Goal: Transaction & Acquisition: Purchase product/service

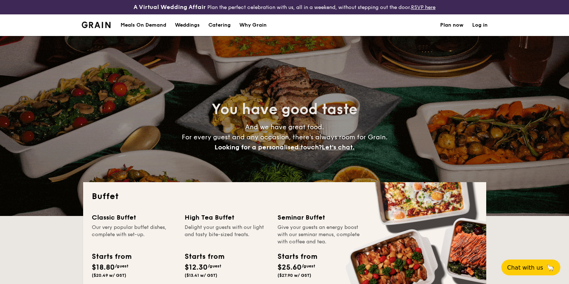
select select
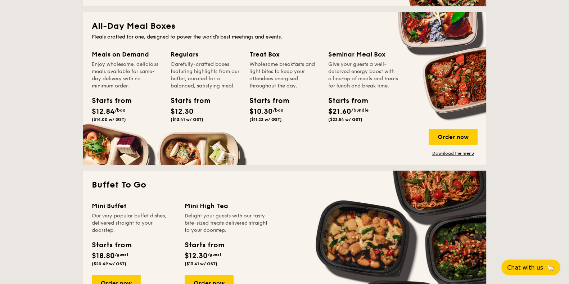
scroll to position [374, 0]
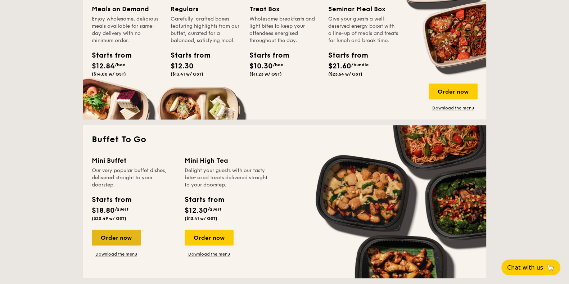
click at [111, 237] on div "Order now" at bounding box center [116, 238] width 49 height 16
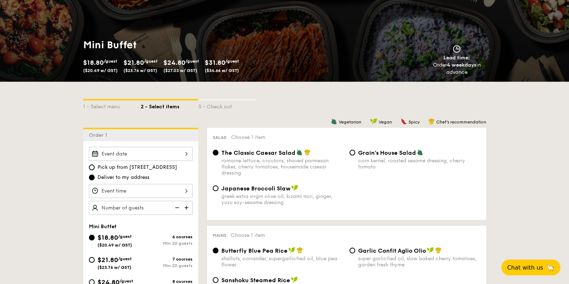
scroll to position [135, 0]
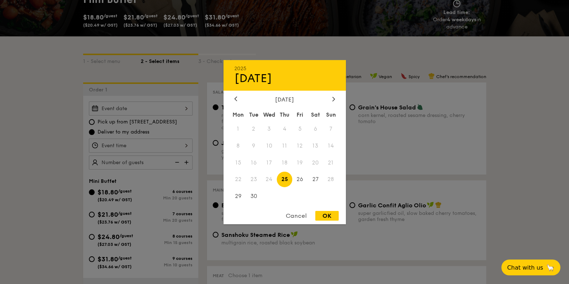
click at [172, 107] on div "2025 Sep [DATE] Tue Wed Thu Fri Sat Sun 1 2 3 4 5 6 7 8 9 10 11 12 13 14 15 16 …" at bounding box center [141, 109] width 104 height 14
click at [335, 96] on div at bounding box center [334, 99] width 6 height 7
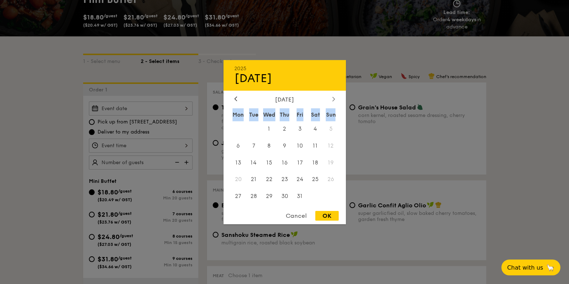
click at [335, 96] on div at bounding box center [334, 99] width 6 height 7
click at [335, 98] on div at bounding box center [334, 99] width 6 height 7
click at [334, 98] on icon at bounding box center [333, 99] width 2 height 4
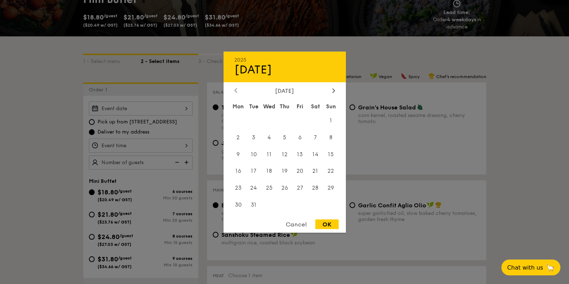
click at [237, 90] on icon at bounding box center [235, 90] width 3 height 5
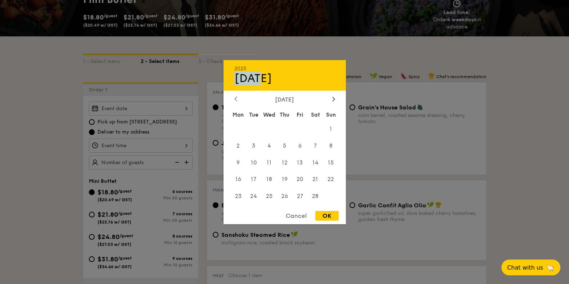
click at [237, 90] on div "[DATE]" at bounding box center [285, 75] width 122 height 31
click at [236, 95] on div "2025 Sep [DATE] Tue Wed Thu Fri Sat Sun 1 2 3 4 5 6 7 8 9 10 11 12 13 14 15 16 …" at bounding box center [285, 142] width 122 height 164
click at [236, 97] on icon at bounding box center [236, 99] width 2 height 4
click at [235, 100] on icon at bounding box center [235, 98] width 3 height 5
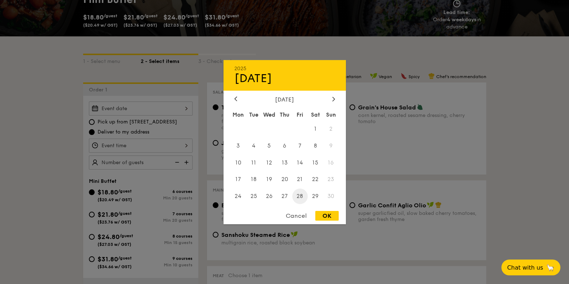
click at [298, 195] on span "28" at bounding box center [299, 196] width 15 height 15
click at [323, 216] on div "OK" at bounding box center [326, 216] width 23 height 10
type input "[DATE]"
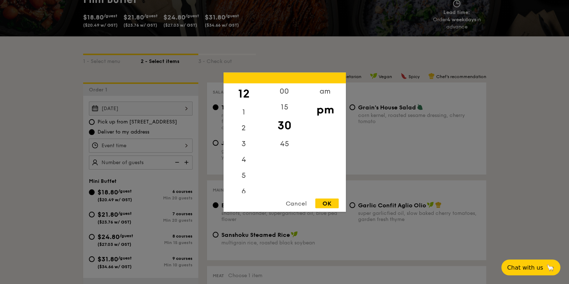
click at [175, 144] on div "12 1 2 3 4 5 6 7 8 9 10 11 00 15 30 45 am pm Cancel OK" at bounding box center [141, 146] width 104 height 14
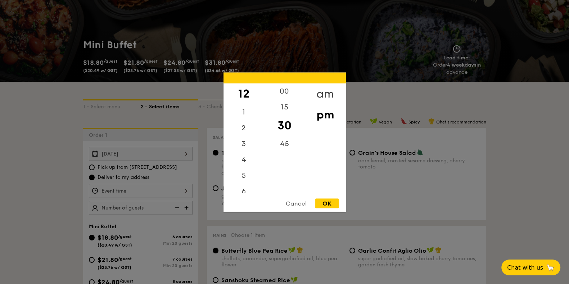
click at [324, 91] on div "am" at bounding box center [325, 93] width 41 height 21
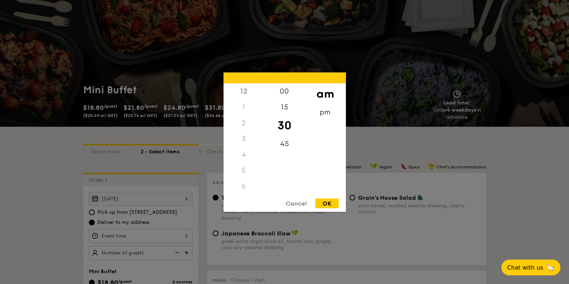
scroll to position [81, 0]
click at [247, 188] on div "11" at bounding box center [244, 187] width 41 height 21
click at [331, 205] on div "OK" at bounding box center [326, 203] width 23 height 10
type input "11:30AM"
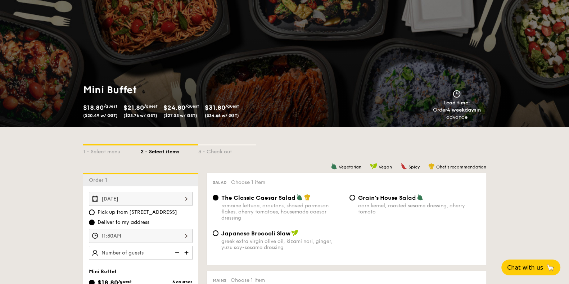
scroll to position [135, 0]
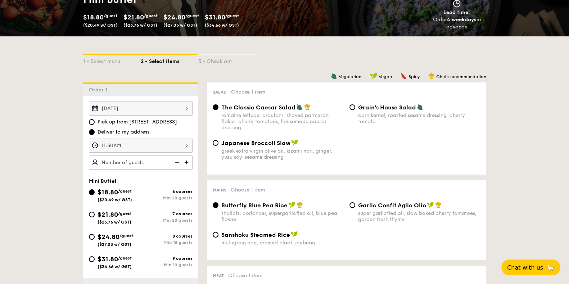
click at [187, 161] on img at bounding box center [187, 163] width 11 height 14
click at [186, 161] on img at bounding box center [187, 163] width 11 height 14
click at [176, 161] on img at bounding box center [176, 163] width 11 height 14
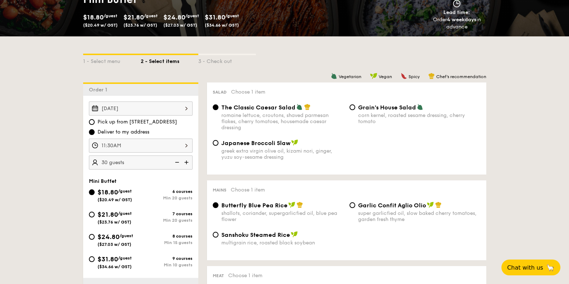
click at [176, 161] on img at bounding box center [176, 163] width 11 height 14
type input "25 guests"
click at [93, 217] on div "$21.80 /guest ($23.76 w/ GST)" at bounding box center [115, 217] width 52 height 15
click at [93, 217] on input "$21.80 /guest ($23.76 w/ GST) 7 courses Min 20 guests" at bounding box center [92, 215] width 6 height 6
radio input "true"
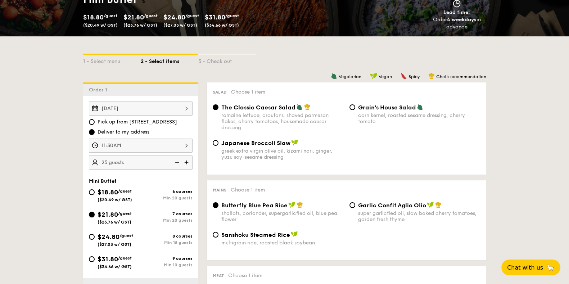
radio input "true"
radio input "false"
radio input "true"
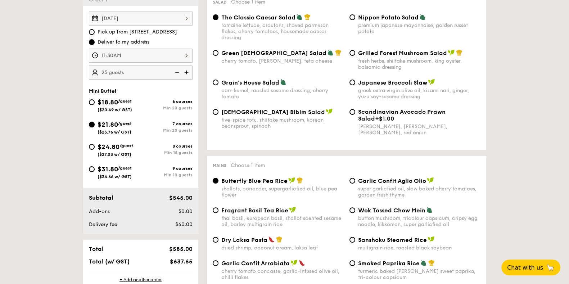
scroll to position [180, 0]
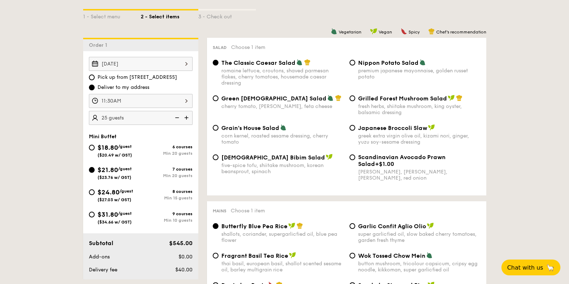
click at [219, 157] on div "Korean Bibim Salad five-spice tofu, shiitake mushroom, korean beansprout, spina…" at bounding box center [278, 164] width 137 height 21
click at [216, 159] on div "Korean Bibim Salad five-spice tofu, shiitake mushroom, korean beansprout, spina…" at bounding box center [278, 164] width 137 height 21
click at [215, 157] on input "Korean Bibim Salad five-spice tofu, shiitake mushroom, korean beansprout, spina…" at bounding box center [216, 157] width 6 height 6
radio input "true"
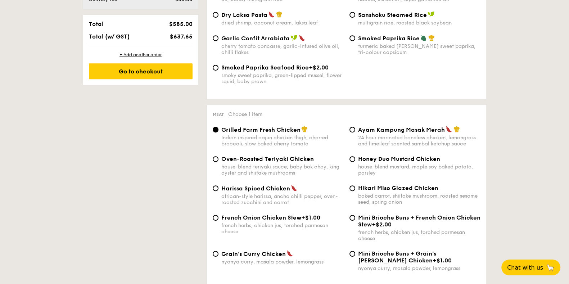
scroll to position [495, 0]
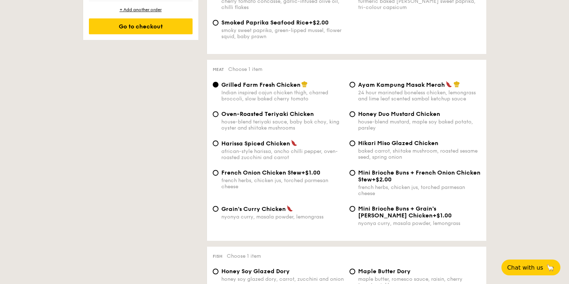
click at [356, 114] on div "Honey Duo Mustard Chicken house-blend mustard, maple soy baked potato, parsley" at bounding box center [415, 121] width 137 height 21
click at [353, 112] on input "Honey Duo Mustard Chicken house-blend mustard, maple soy baked potato, parsley" at bounding box center [353, 114] width 6 height 6
radio input "true"
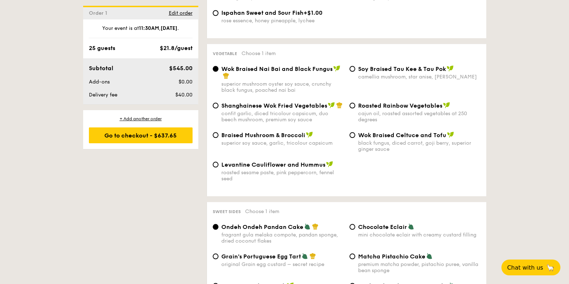
scroll to position [945, 0]
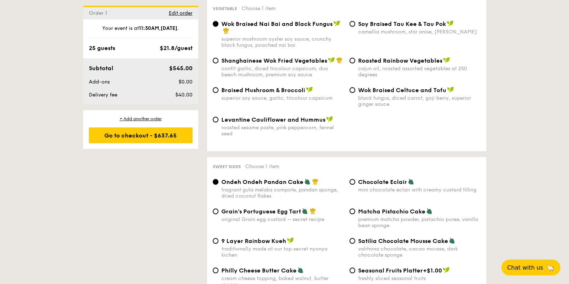
click at [219, 86] on div "Braised Mushroom & Broccoli superior soy sauce, garlic, tricolour capsicum" at bounding box center [278, 93] width 137 height 15
click at [217, 87] on input "Braised Mushroom & Broccoli superior soy sauce, garlic, tricolour capsicum" at bounding box center [216, 90] width 6 height 6
radio input "true"
click at [215, 20] on div "Wok Braised Nai Bai and Black Fungus superior mushroom oyster soy sauce, crunch…" at bounding box center [278, 34] width 137 height 28
click at [215, 21] on input "Wok Braised Nai Bai and Black Fungus superior mushroom oyster soy sauce, crunch…" at bounding box center [216, 24] width 6 height 6
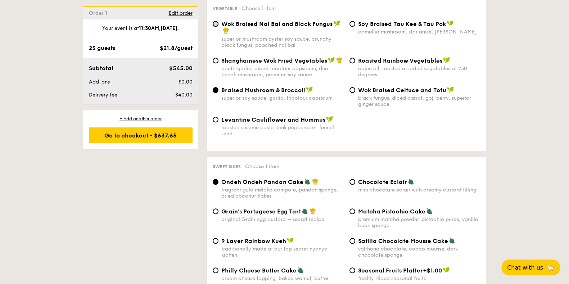
radio input "true"
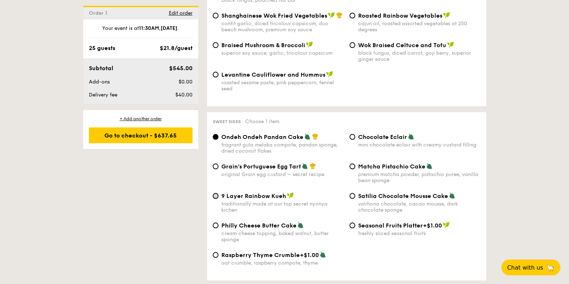
click at [216, 193] on input "9 Layer Rainbow Kueh traditionally made at our top secret nyonya kichen" at bounding box center [216, 196] width 6 height 6
radio input "true"
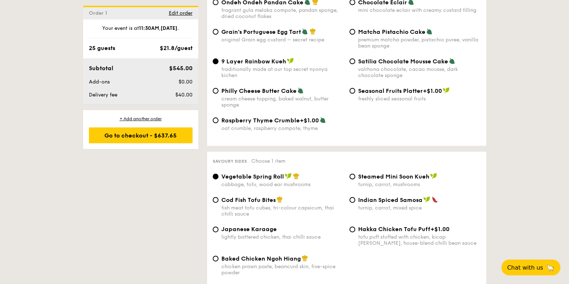
scroll to position [1170, 0]
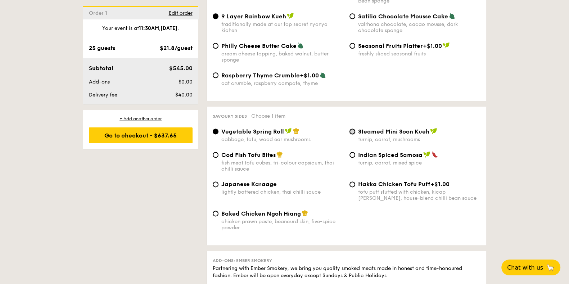
click at [351, 129] on input "Steamed Mini Soon Kueh turnip, carrot, mushrooms" at bounding box center [353, 132] width 6 height 6
radio input "true"
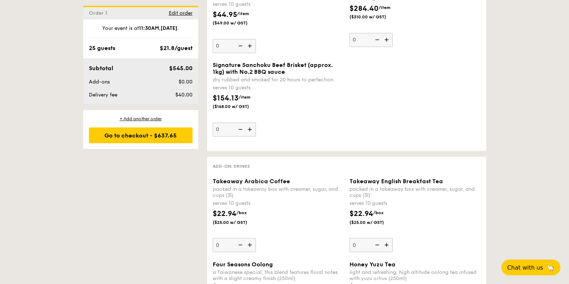
scroll to position [1530, 0]
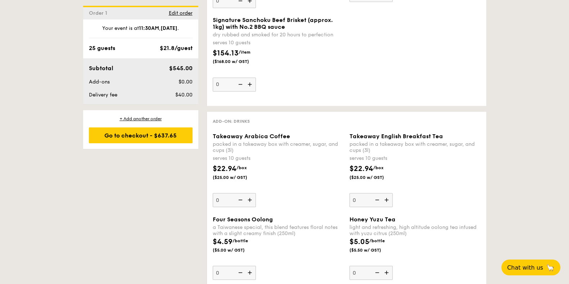
click at [250, 193] on img at bounding box center [250, 200] width 11 height 14
click at [250, 193] on input "0" at bounding box center [234, 200] width 43 height 14
type input "1"
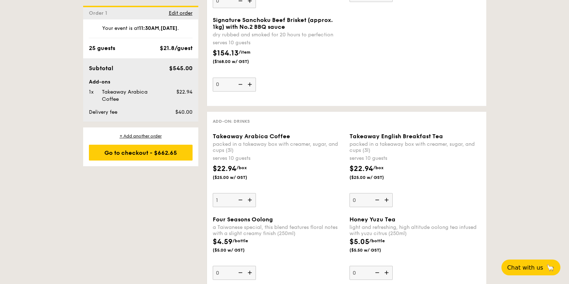
click at [386, 193] on img at bounding box center [387, 200] width 11 height 14
click at [386, 193] on input "0" at bounding box center [371, 200] width 43 height 14
type input "1"
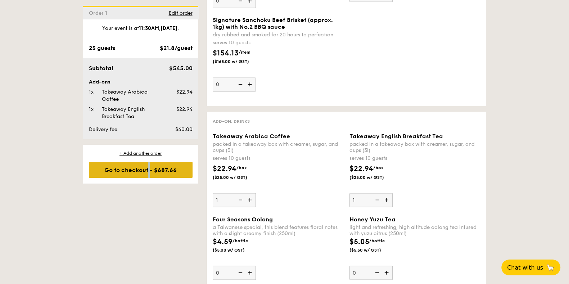
click at [121, 170] on div "Go to checkout - $687.66" at bounding box center [141, 170] width 104 height 16
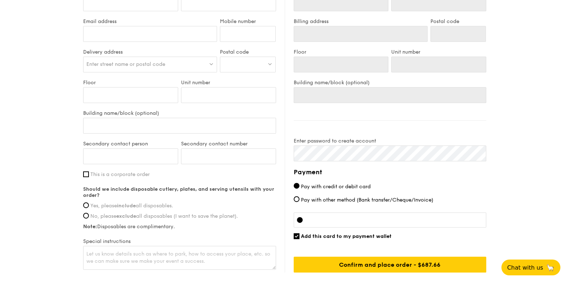
scroll to position [490, 0]
